Goal: Find specific page/section: Find specific page/section

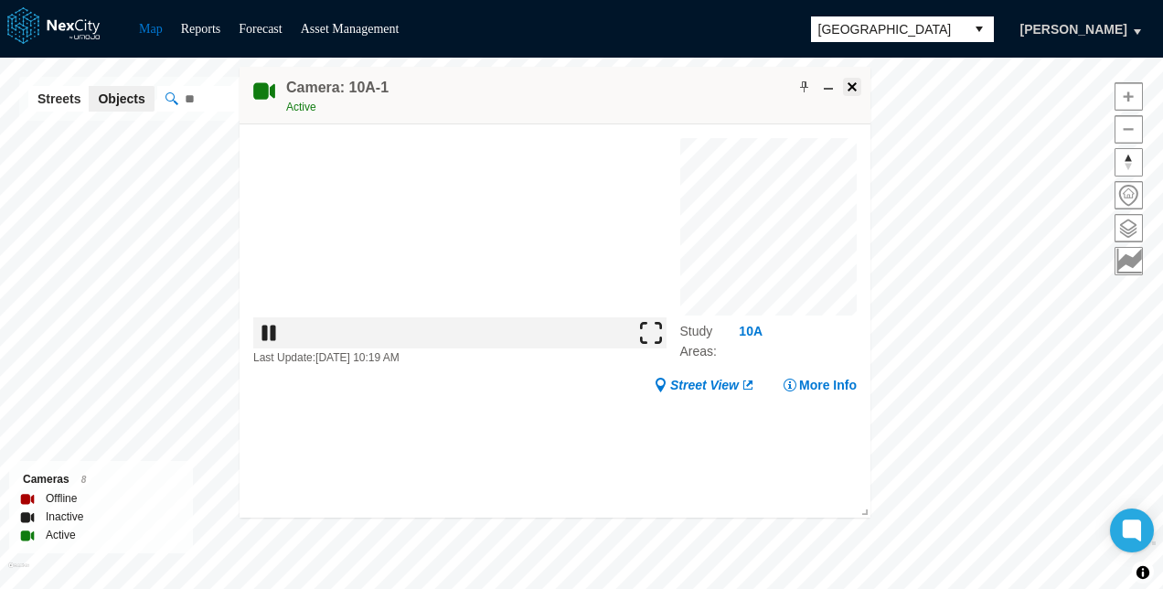
click at [850, 78] on button at bounding box center [852, 87] width 18 height 18
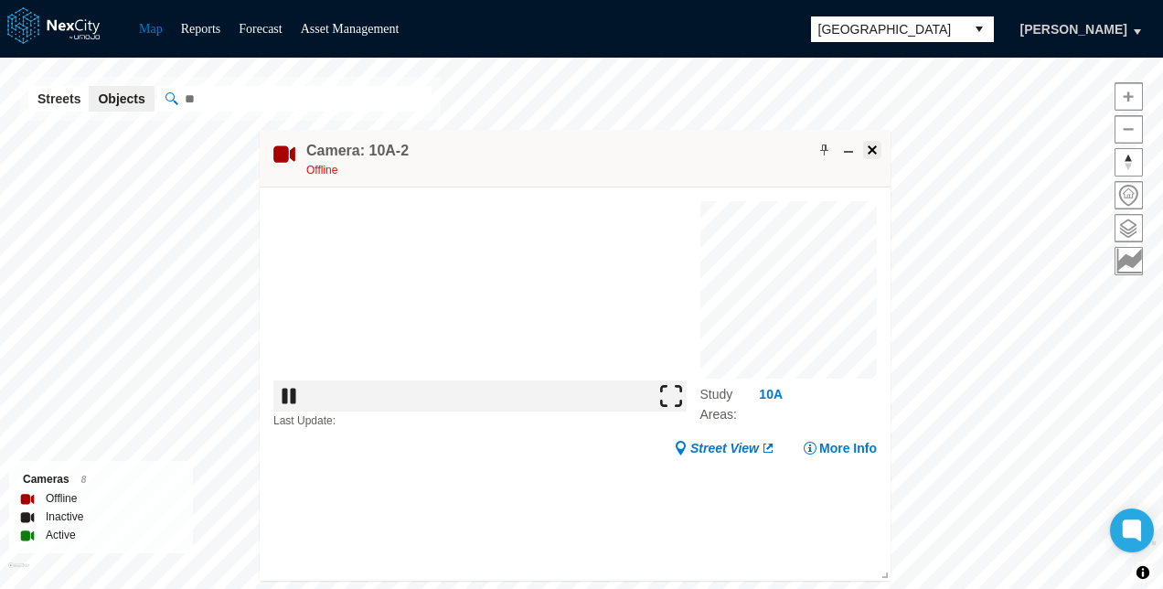
click at [876, 147] on span at bounding box center [872, 150] width 15 height 15
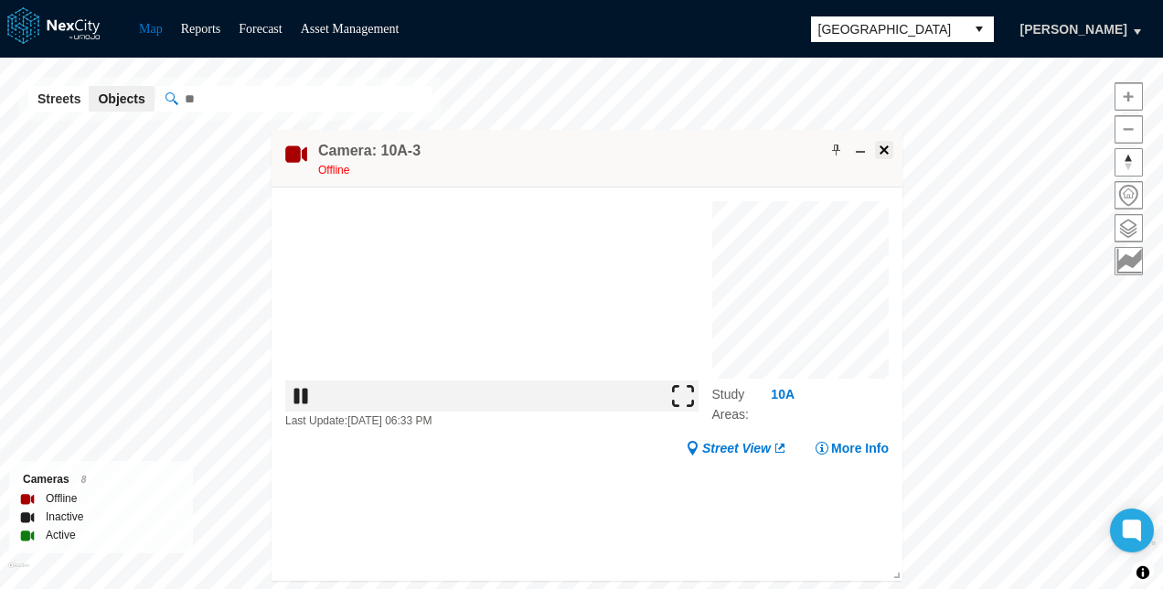
click at [882, 152] on span at bounding box center [884, 150] width 15 height 15
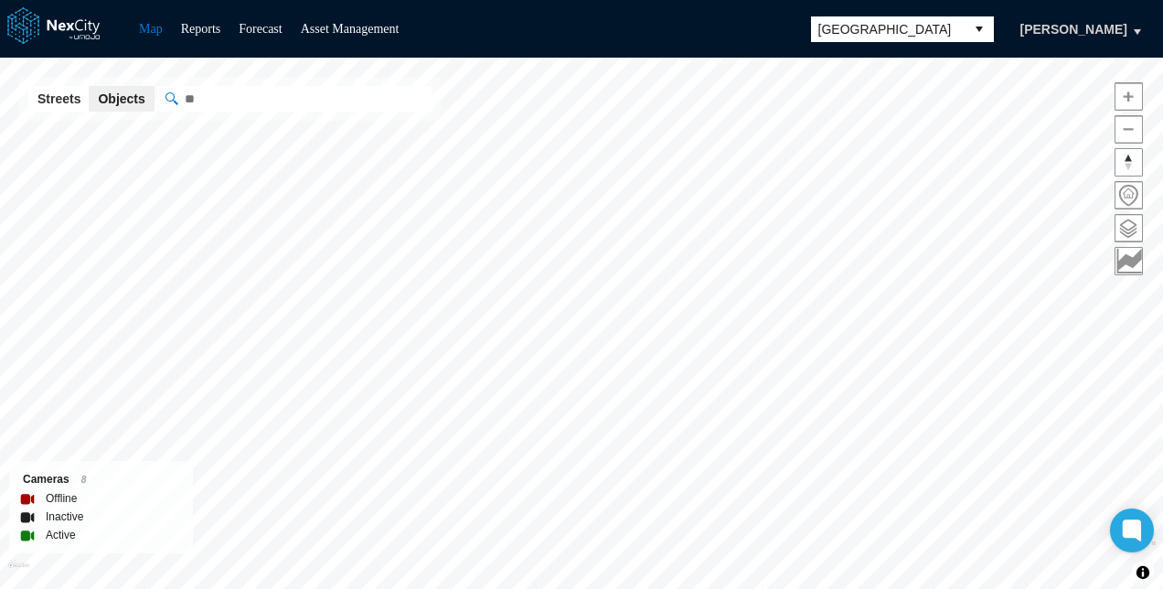
click at [872, 23] on span "[GEOGRAPHIC_DATA]" at bounding box center [888, 29] width 139 height 18
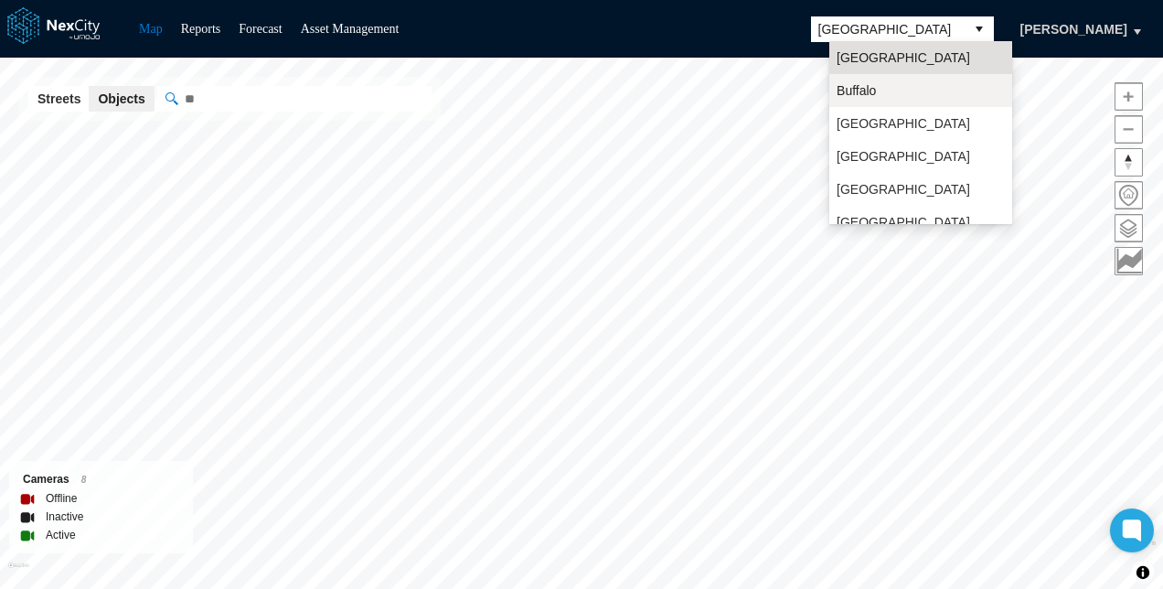
scroll to position [48, 0]
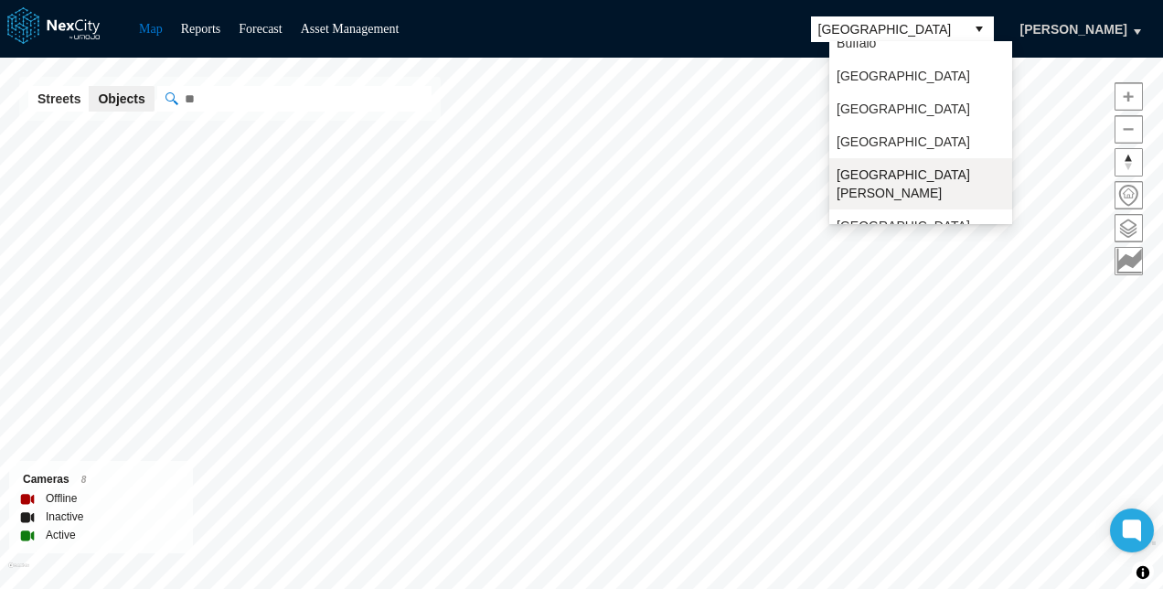
click at [864, 190] on li "[GEOGRAPHIC_DATA][PERSON_NAME]" at bounding box center [920, 183] width 183 height 51
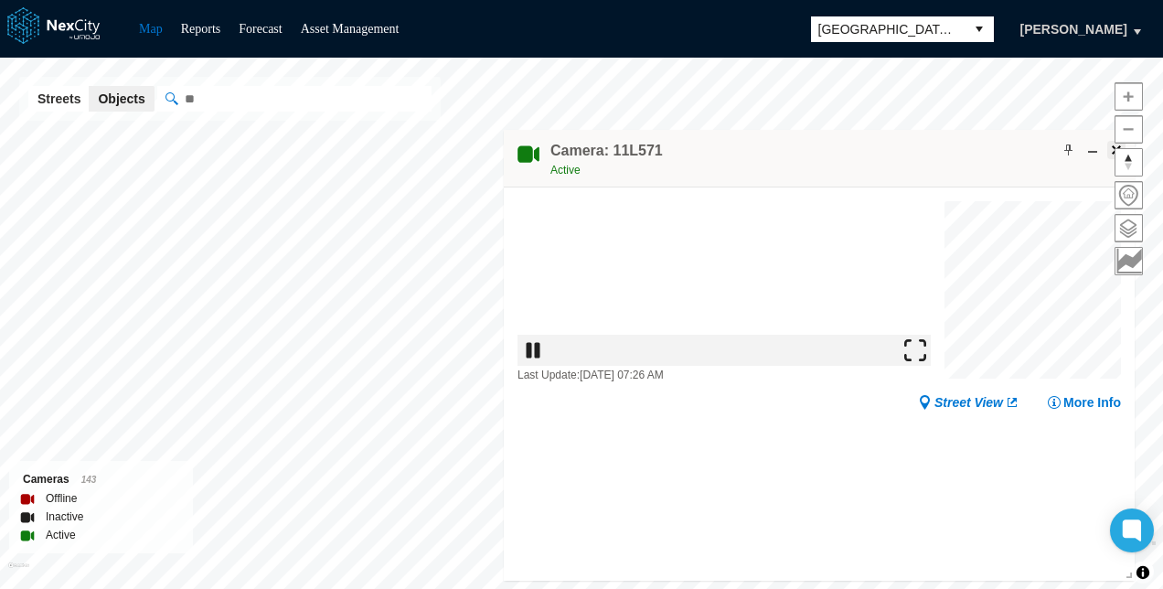
click at [1109, 144] on span at bounding box center [1116, 150] width 15 height 15
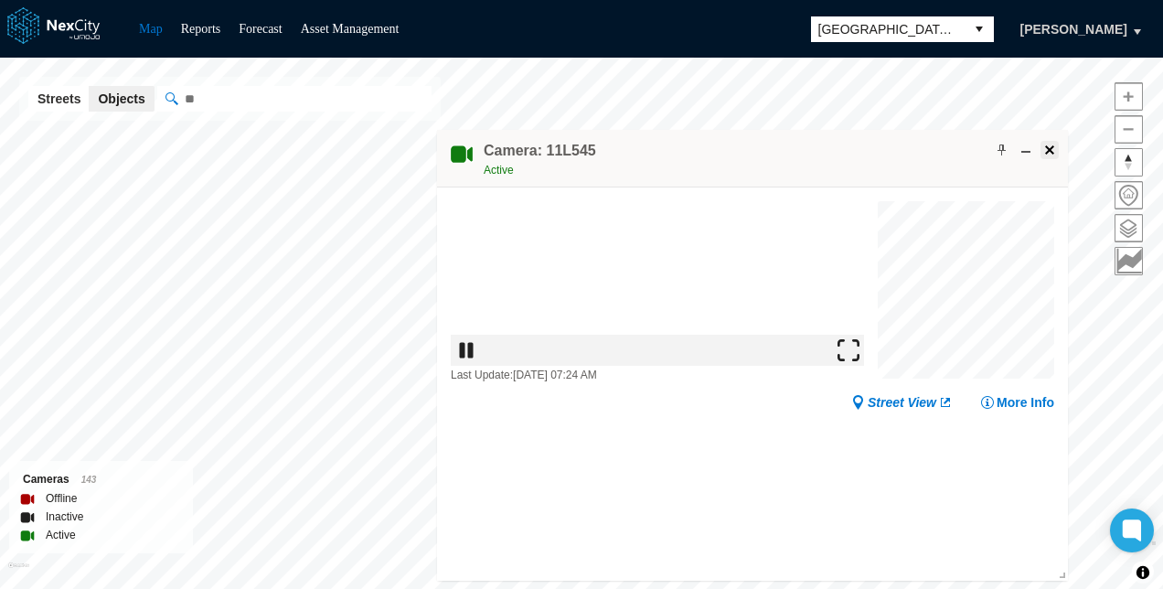
click at [1054, 154] on span at bounding box center [1050, 150] width 15 height 15
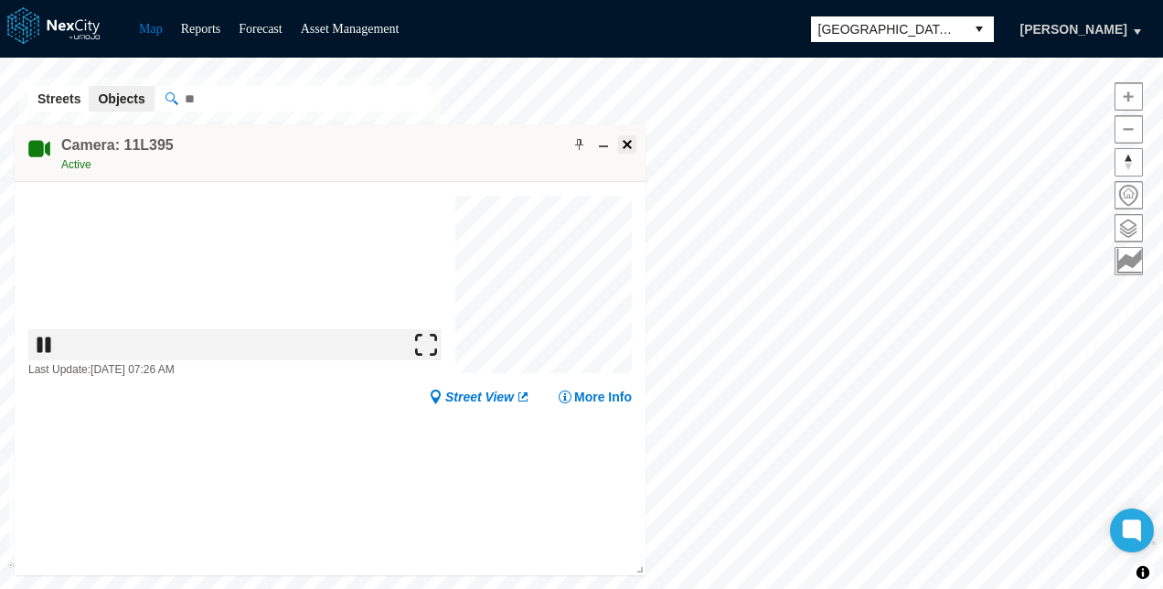
click at [622, 141] on span at bounding box center [627, 144] width 15 height 15
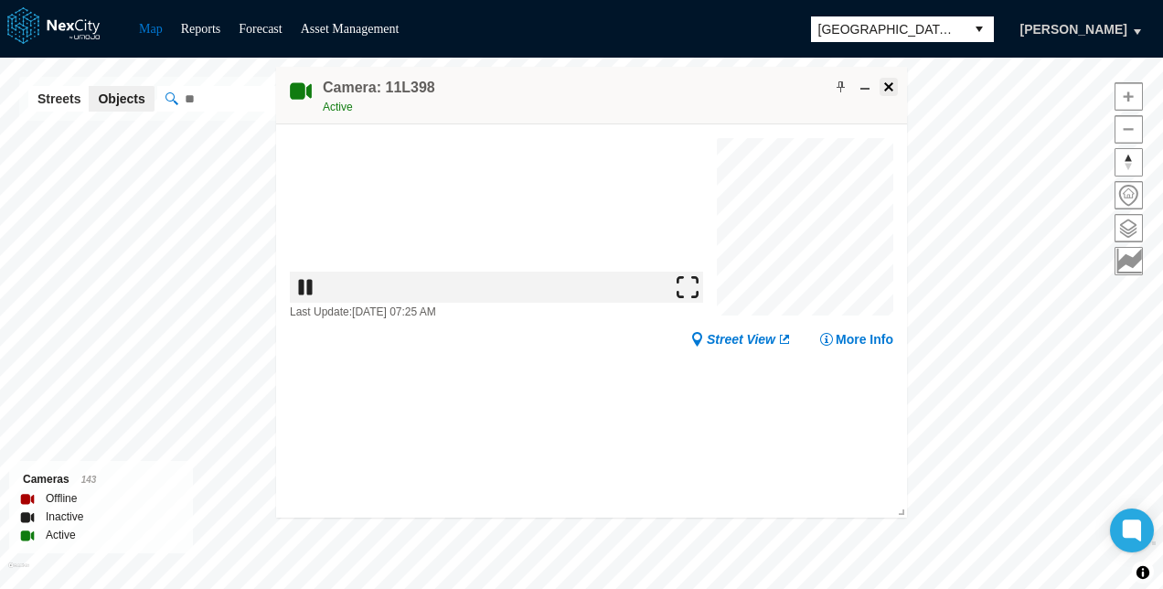
click at [891, 82] on span at bounding box center [889, 87] width 15 height 15
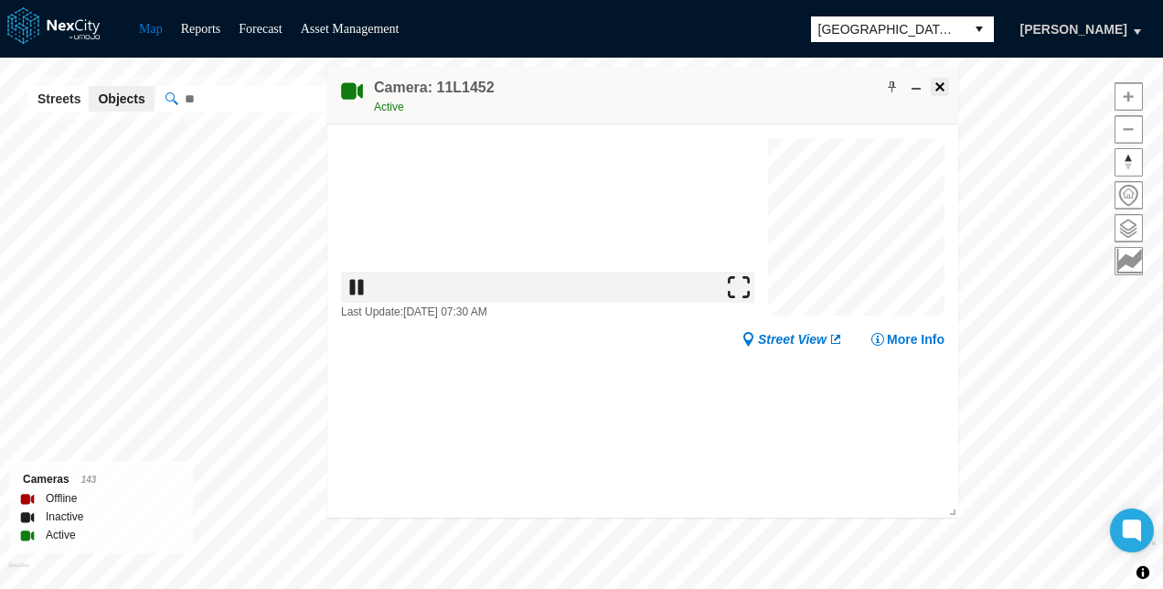
click at [942, 87] on span at bounding box center [940, 87] width 15 height 15
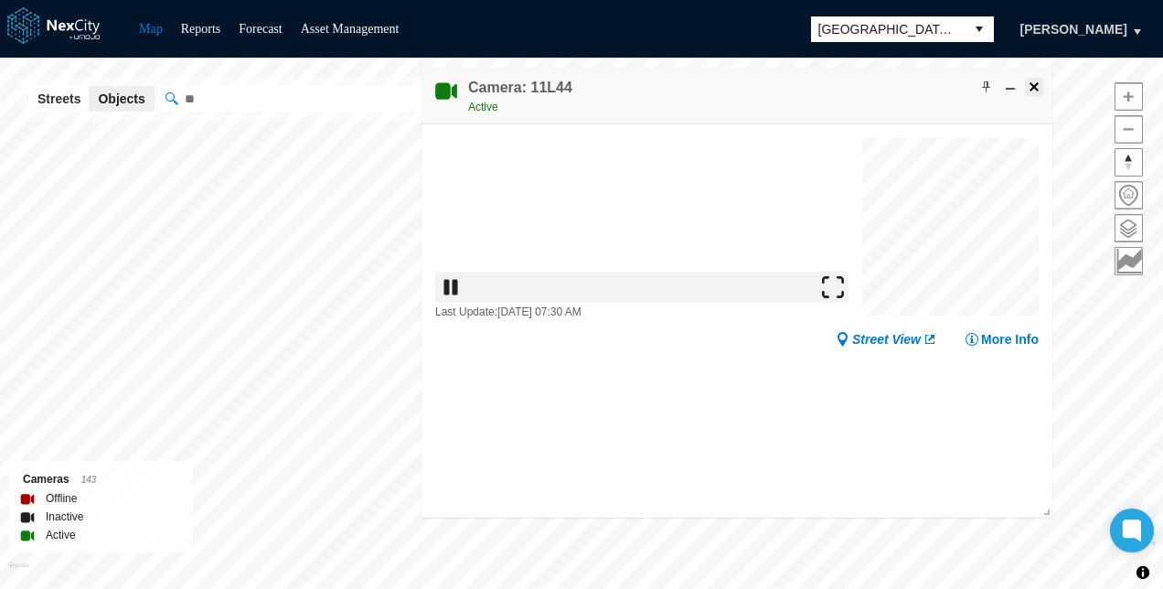
click at [1032, 82] on span at bounding box center [1034, 87] width 15 height 15
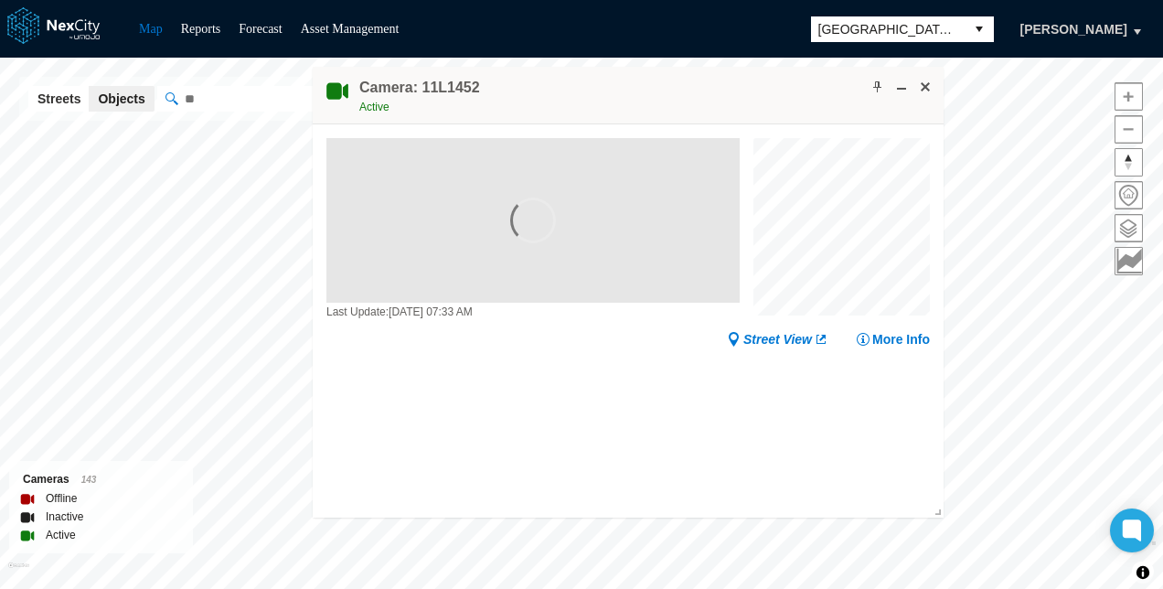
click at [435, 82] on h4 "Camera: 11L1452" at bounding box center [419, 88] width 121 height 20
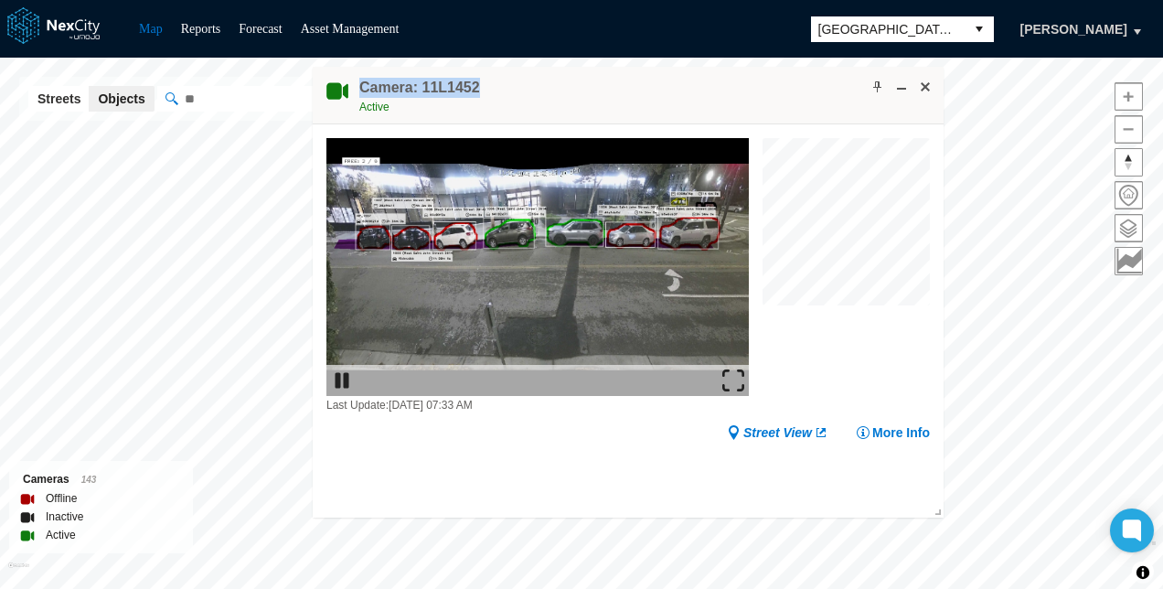
click at [435, 82] on h4 "Camera: 11L1452" at bounding box center [419, 88] width 121 height 20
click at [733, 375] on img at bounding box center [733, 380] width 22 height 22
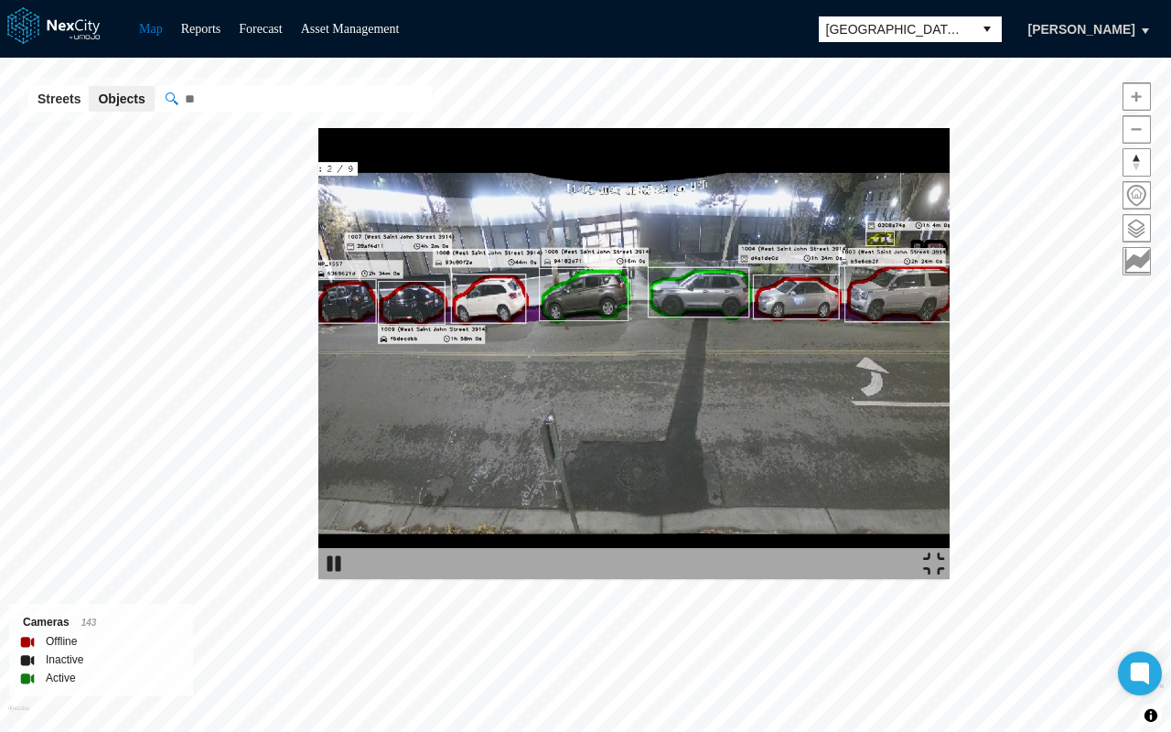
click at [945, 574] on img at bounding box center [934, 563] width 22 height 22
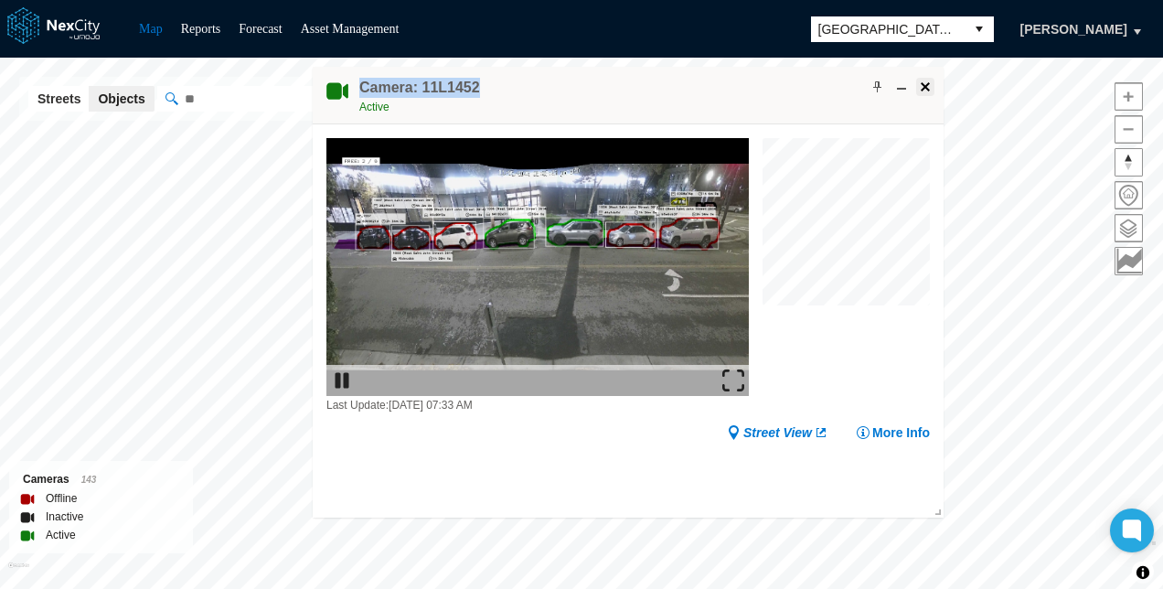
click at [922, 86] on span at bounding box center [925, 87] width 15 height 15
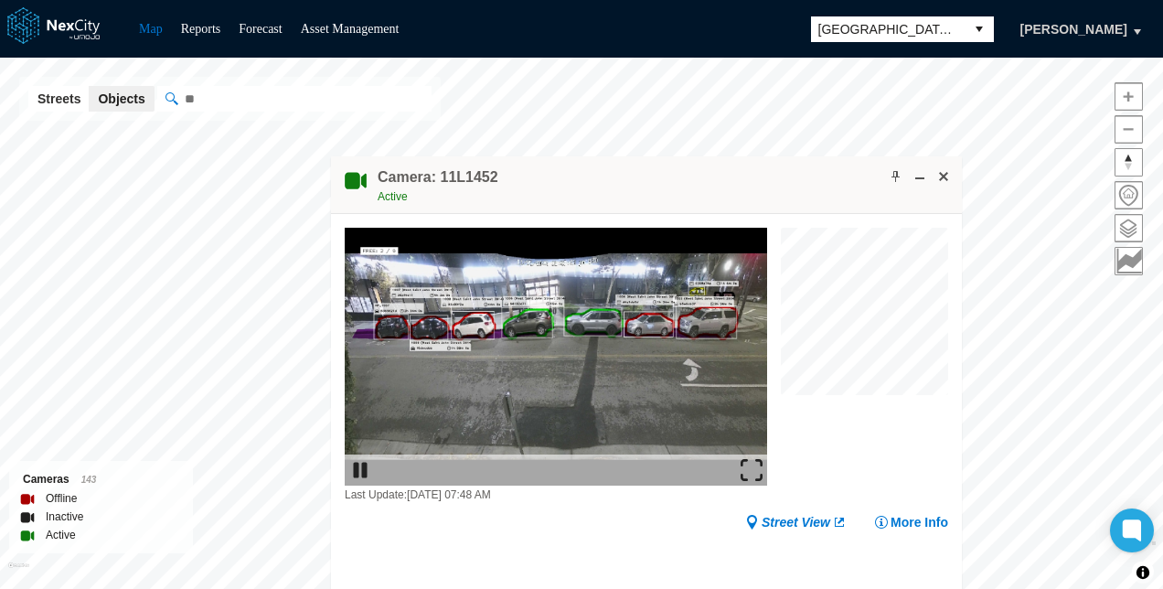
drag, startPoint x: 701, startPoint y: 455, endPoint x: 720, endPoint y: 172, distance: 284.1
click at [720, 172] on div "Camera: 11L1452 Active" at bounding box center [646, 185] width 631 height 58
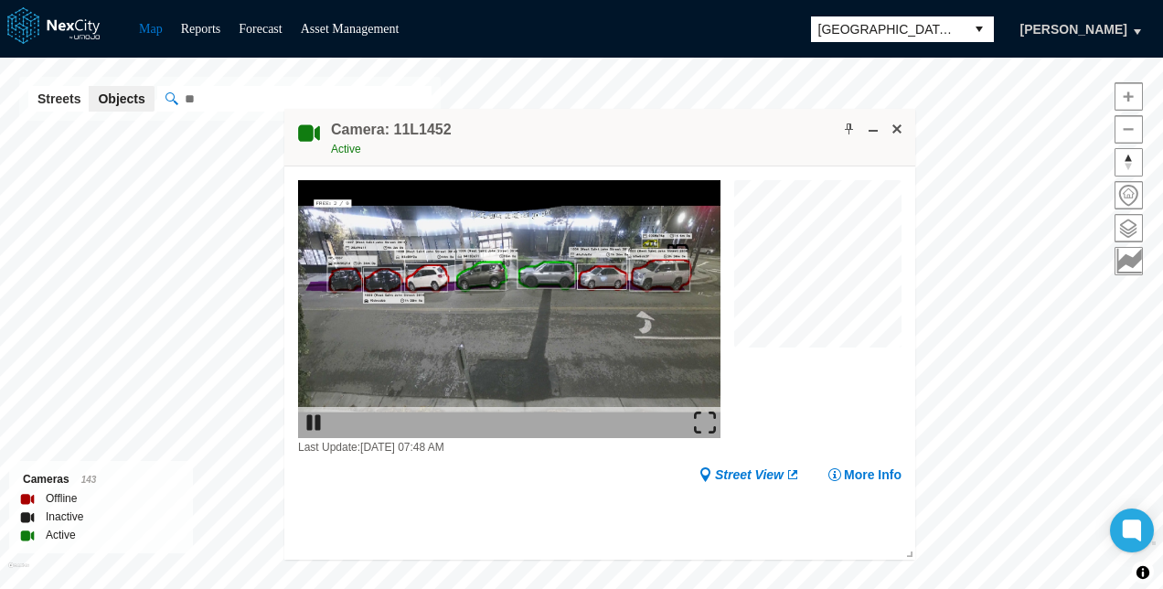
drag, startPoint x: 720, startPoint y: 172, endPoint x: 673, endPoint y: 124, distance: 66.6
click at [673, 124] on div "Camera: 11L1452 Active" at bounding box center [599, 138] width 631 height 58
click at [774, 391] on div at bounding box center [817, 318] width 167 height 276
click at [611, 284] on img at bounding box center [509, 309] width 423 height 258
click at [627, 284] on img at bounding box center [509, 309] width 423 height 258
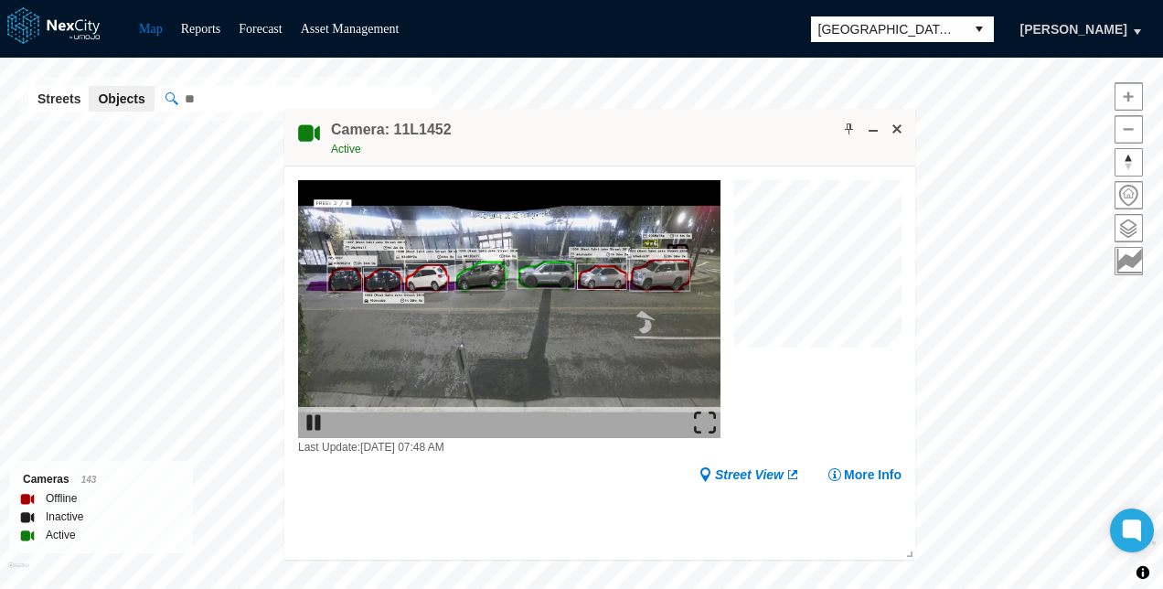
click at [654, 285] on img at bounding box center [509, 309] width 423 height 258
click at [791, 428] on div at bounding box center [817, 318] width 167 height 276
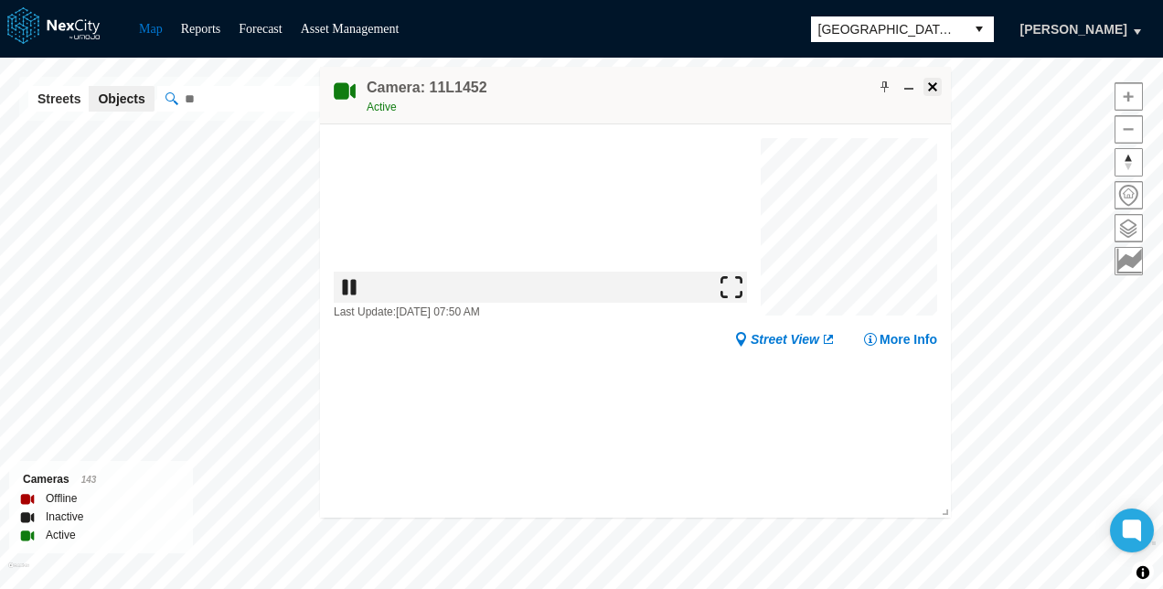
click at [928, 80] on span at bounding box center [933, 87] width 15 height 15
click at [926, 88] on span at bounding box center [927, 87] width 15 height 15
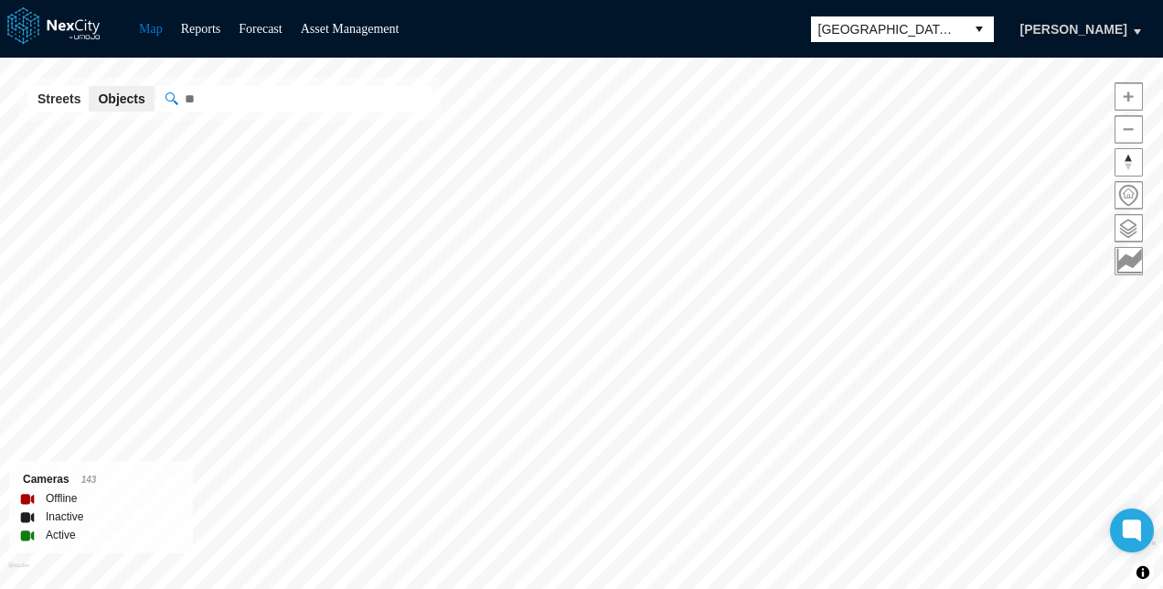
click at [907, 27] on span "[GEOGRAPHIC_DATA][PERSON_NAME]" at bounding box center [888, 29] width 139 height 18
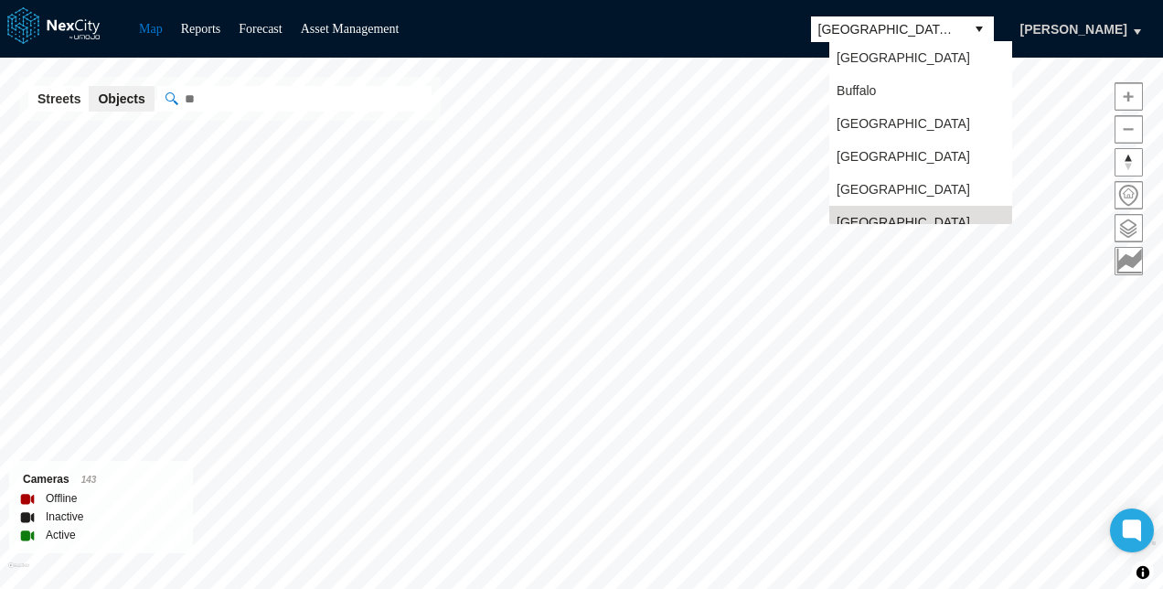
scroll to position [15, 0]
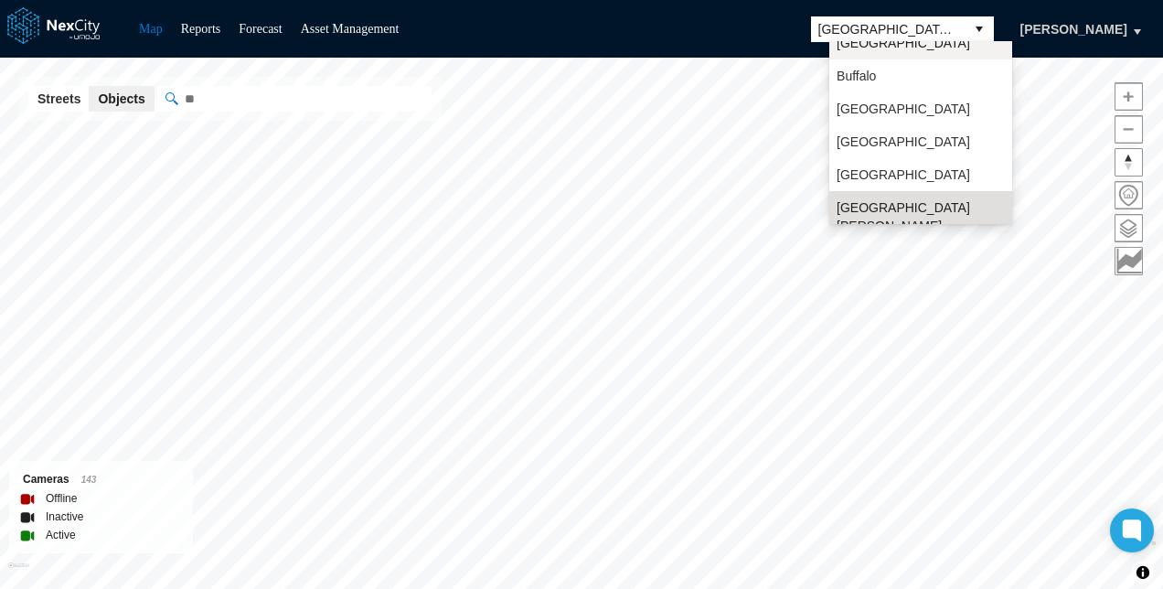
click at [900, 49] on li "[GEOGRAPHIC_DATA]" at bounding box center [920, 43] width 183 height 33
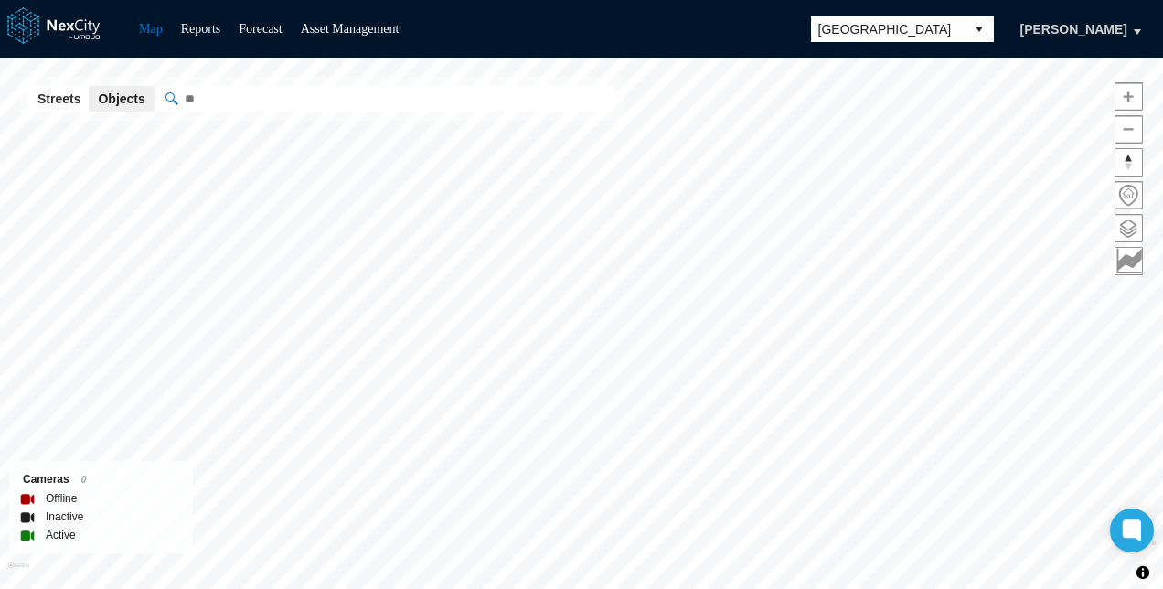
click at [231, 99] on input "" at bounding box center [385, 99] width 457 height 26
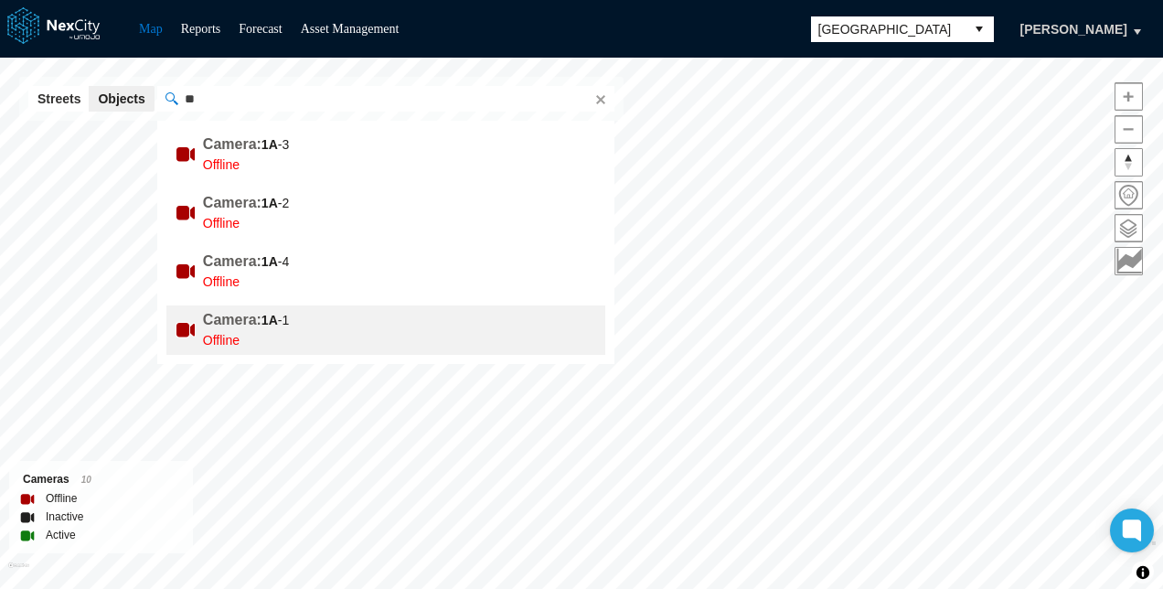
type input "****"
